Goal: Information Seeking & Learning: Find specific fact

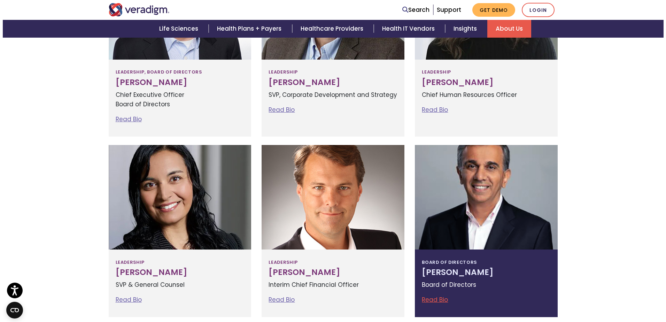
scroll to position [627, 0]
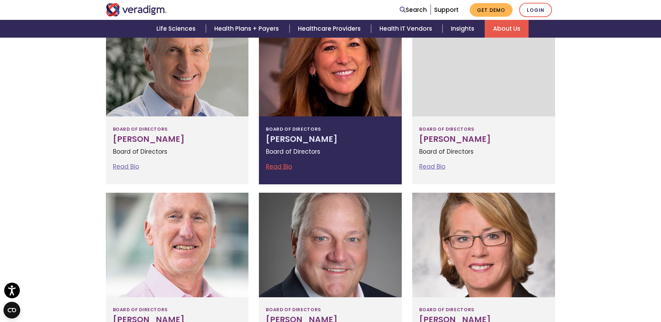
click at [282, 168] on link "Read Bio" at bounding box center [279, 166] width 26 height 8
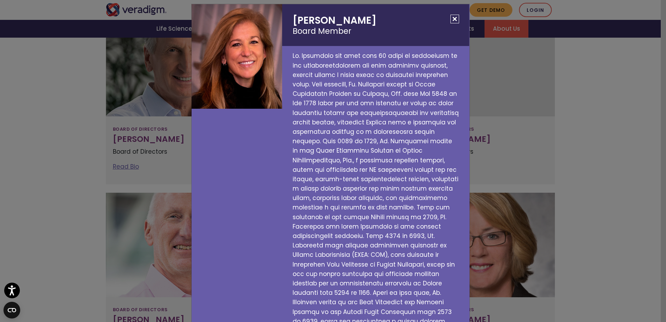
scroll to position [0, 0]
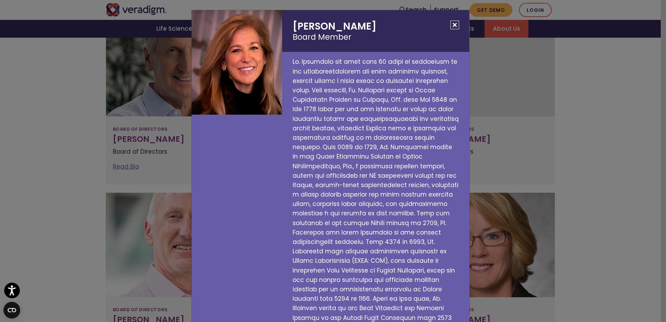
click at [292, 61] on p at bounding box center [375, 261] width 187 height 418
drag, startPoint x: 308, startPoint y: 79, endPoint x: 290, endPoint y: 143, distance: 66.9
click at [290, 143] on p at bounding box center [375, 261] width 187 height 418
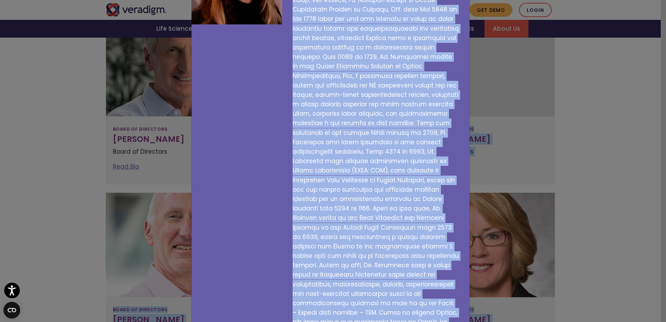
scroll to position [148, 0]
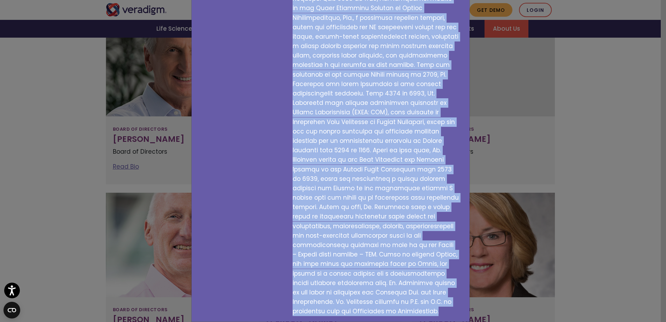
drag, startPoint x: 291, startPoint y: 60, endPoint x: 445, endPoint y: 301, distance: 285.5
click at [445, 301] on p at bounding box center [375, 112] width 187 height 418
copy p "[PERSON_NAME] has more than 30 years of experience in the biopharmaceutical and…"
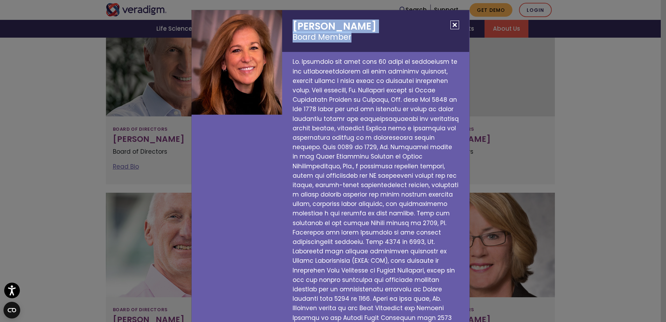
drag, startPoint x: 289, startPoint y: 23, endPoint x: 365, endPoint y: 40, distance: 77.1
click at [365, 40] on h2 "[PERSON_NAME] Board Member" at bounding box center [375, 31] width 187 height 42
copy h2 "[PERSON_NAME] Board Member"
